Goal: Task Accomplishment & Management: Use online tool/utility

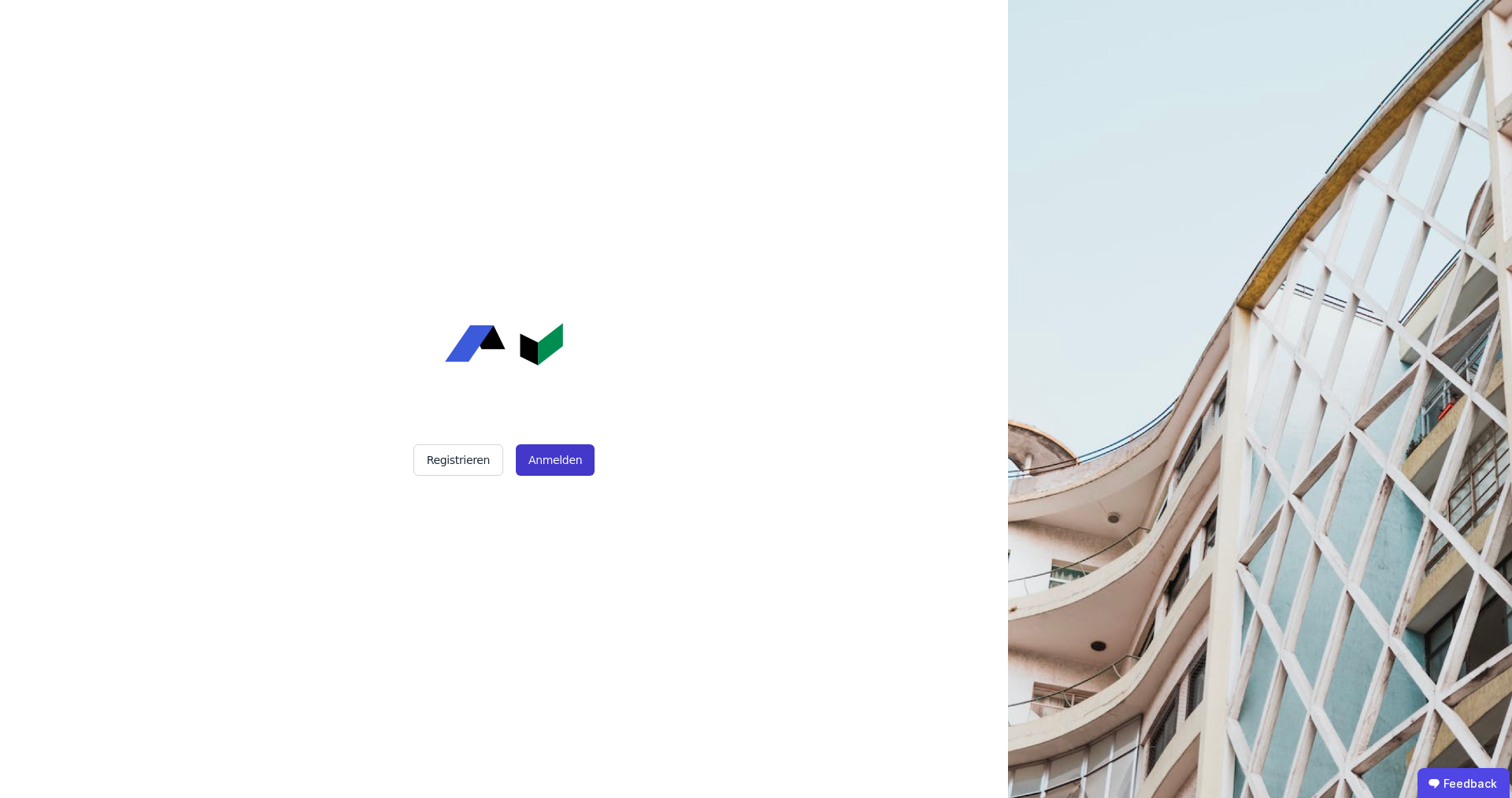
click at [550, 463] on button "Anmelden" at bounding box center [554, 460] width 78 height 32
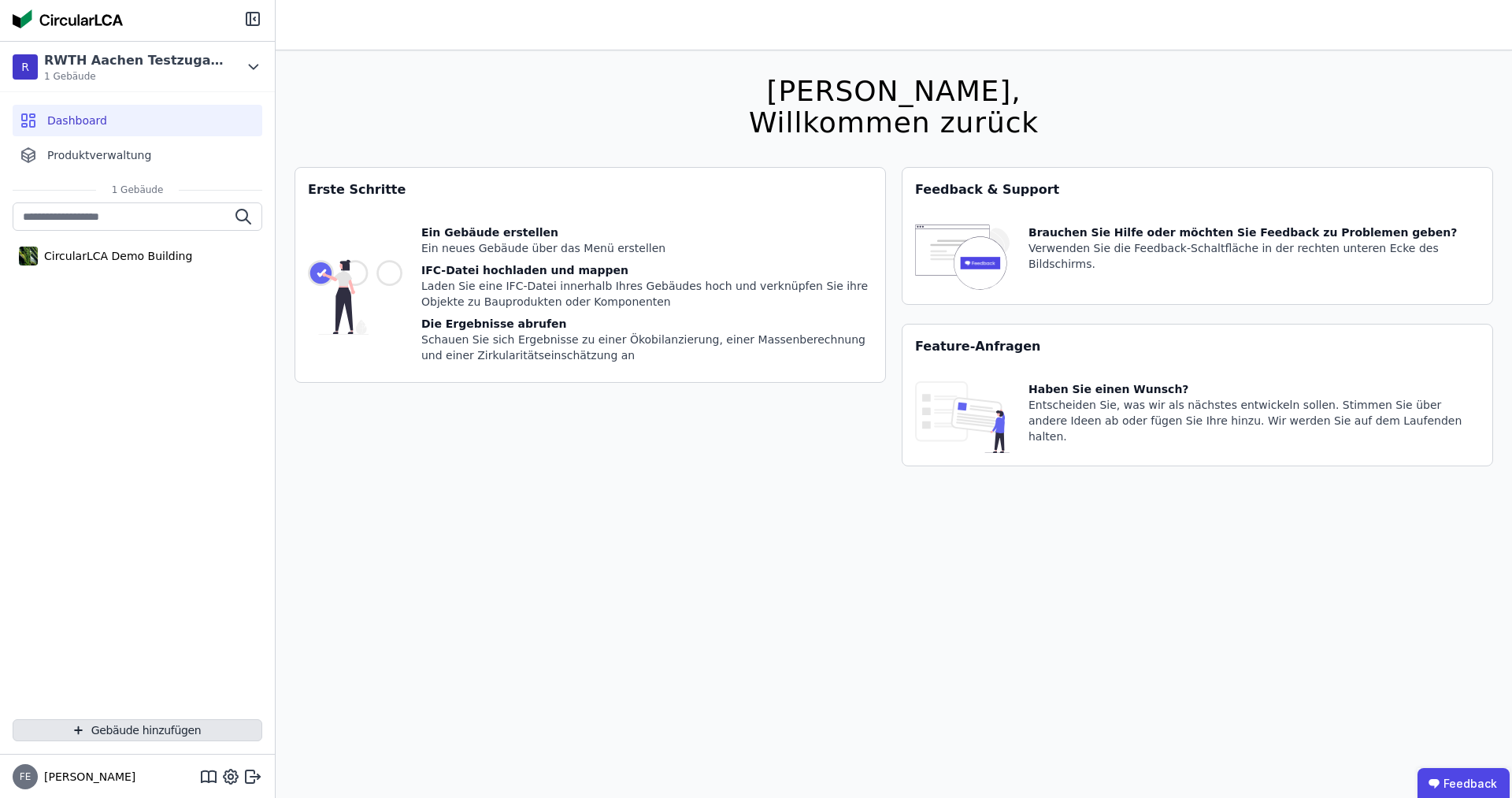
click at [124, 732] on button "Gebäude hinzufügen" at bounding box center [137, 730] width 250 height 22
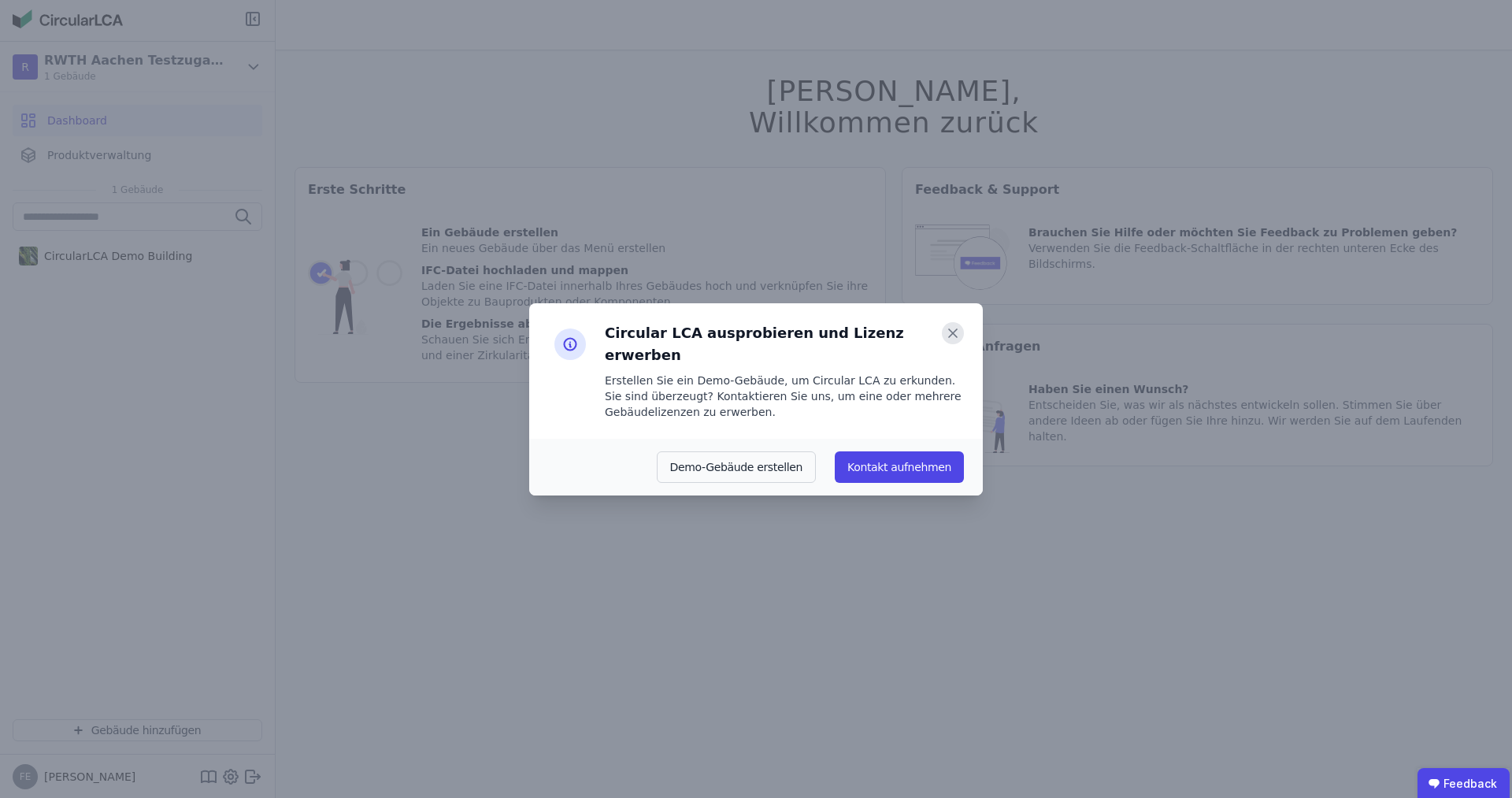
click at [954, 340] on icon at bounding box center [953, 333] width 22 height 22
